Goal: Task Accomplishment & Management: Use online tool/utility

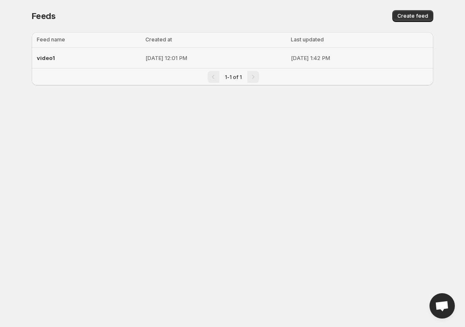
click at [78, 57] on div "video1" at bounding box center [89, 57] width 104 height 15
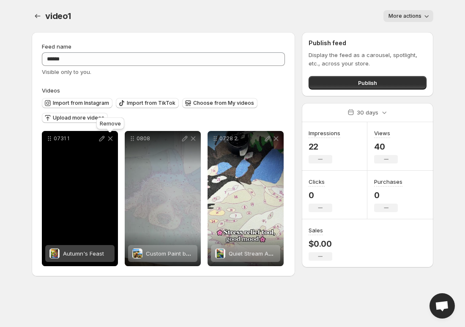
click at [112, 138] on icon at bounding box center [110, 138] width 8 height 8
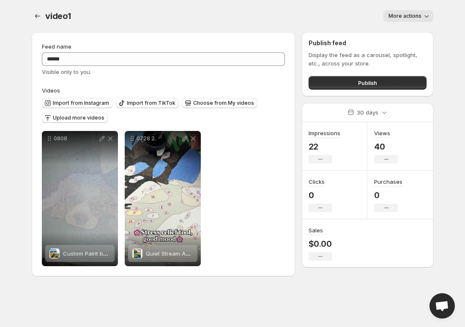
click at [15, 115] on body "Home Feeds Videos Subscription Settings video1. This page is ready video1 More …" at bounding box center [232, 163] width 465 height 327
